Goal: Navigation & Orientation: Find specific page/section

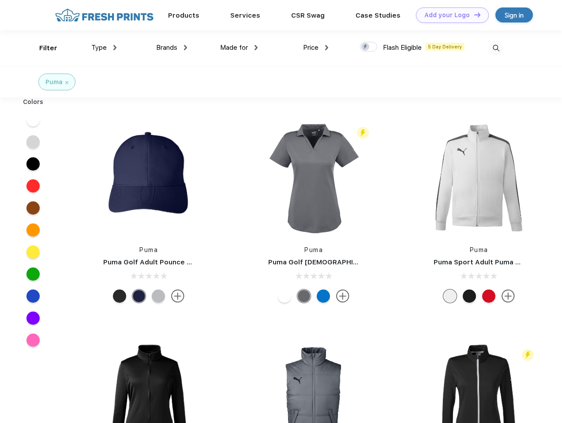
scroll to position [0, 0]
click at [449, 15] on link "Add your Logo Design Tool" at bounding box center [452, 14] width 73 height 15
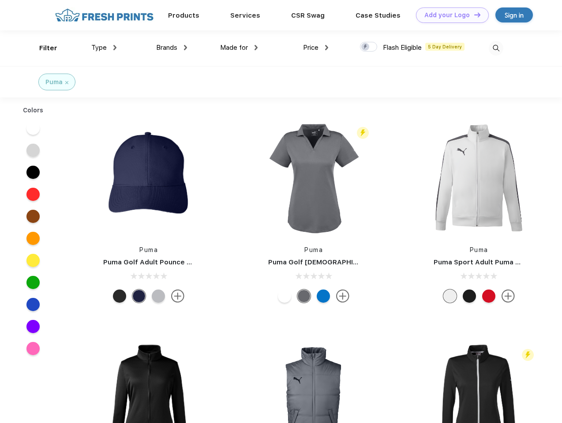
click at [0, 0] on div "Design Tool" at bounding box center [0, 0] width 0 height 0
click at [473, 15] on link "Add your Logo Design Tool" at bounding box center [452, 14] width 73 height 15
click at [42, 48] on div "Filter" at bounding box center [48, 48] width 18 height 10
click at [104, 48] on span "Type" at bounding box center [98, 48] width 15 height 8
click at [172, 48] on span "Brands" at bounding box center [166, 48] width 21 height 8
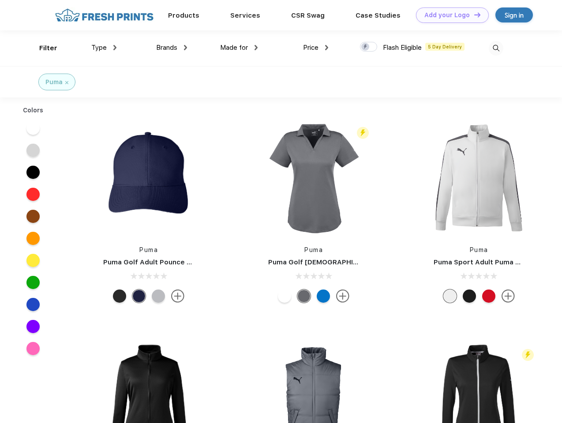
click at [239, 48] on span "Made for" at bounding box center [234, 48] width 28 height 8
click at [316, 48] on span "Price" at bounding box center [310, 48] width 15 height 8
click at [369, 47] on div at bounding box center [368, 47] width 17 height 10
click at [366, 47] on input "checkbox" at bounding box center [363, 44] width 6 height 6
click at [496, 48] on img at bounding box center [496, 48] width 15 height 15
